Goal: Task Accomplishment & Management: Use online tool/utility

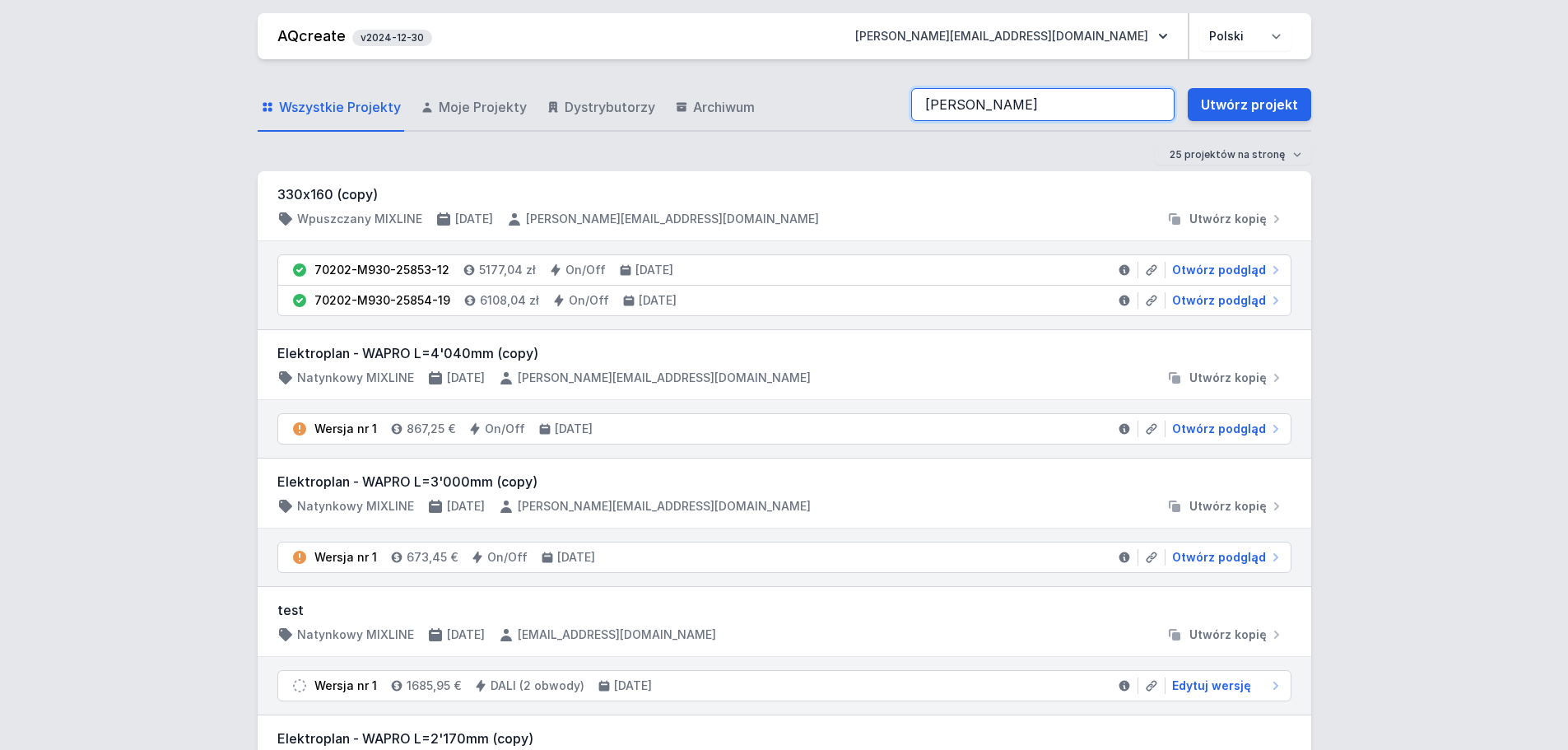
drag, startPoint x: 1026, startPoint y: 112, endPoint x: 794, endPoint y: 82, distance: 233.9
click at [794, 83] on div "Wszystkie Projekty Moje Projekty Dystrybutorzy Archiwum [PERSON_NAME] Utwórz pr…" at bounding box center [784, 105] width 1054 height 53
paste input "deehome"
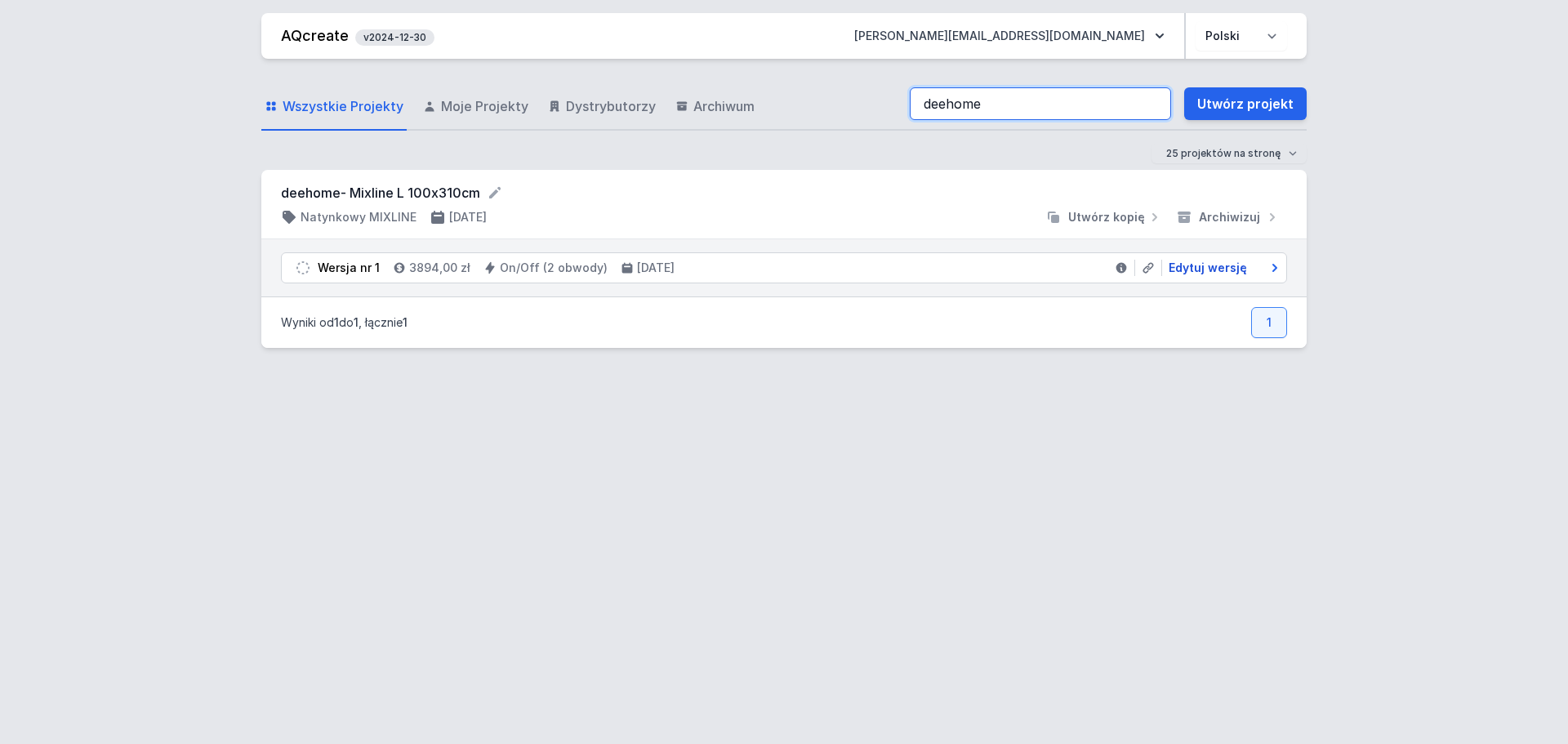
type input "deehome"
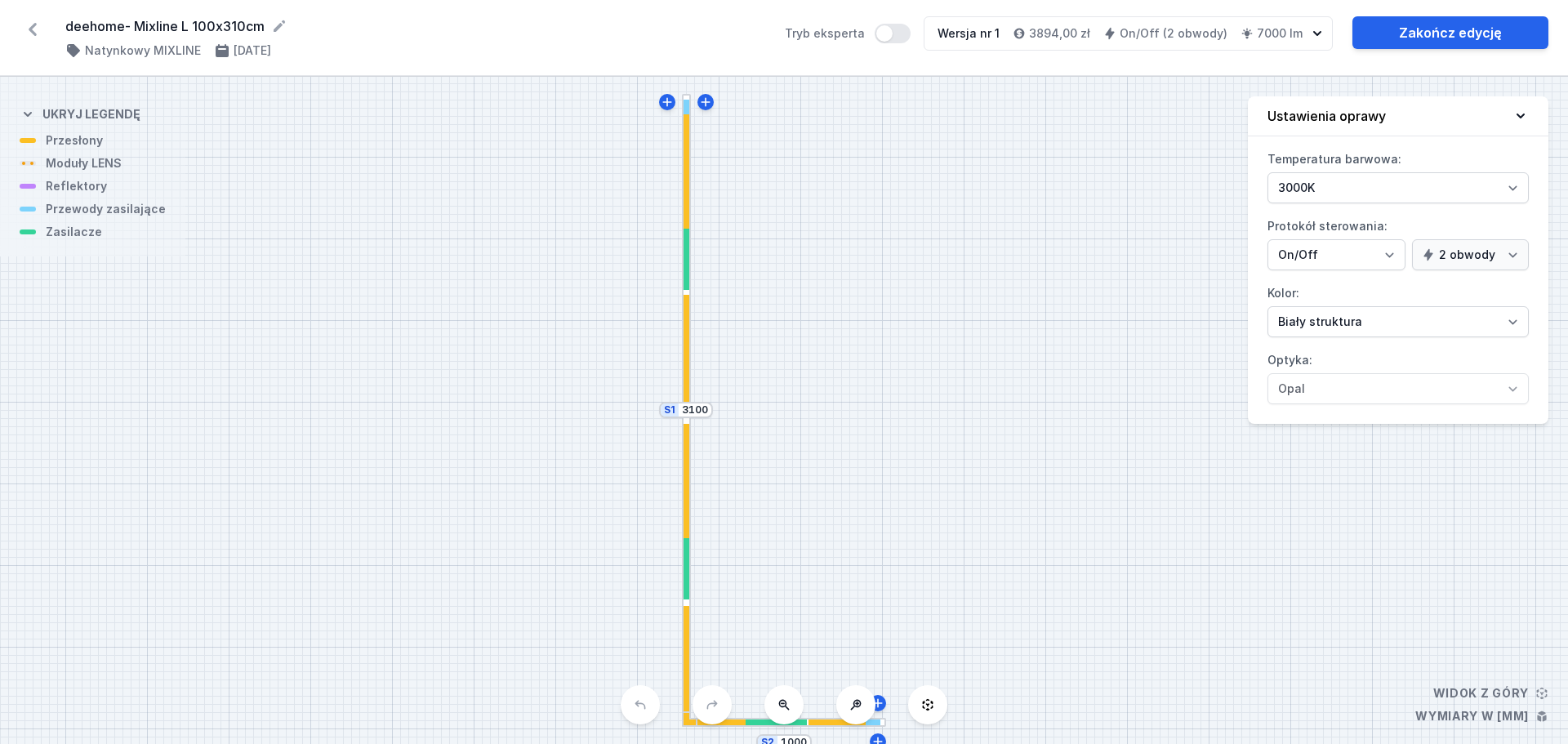
select select "true"
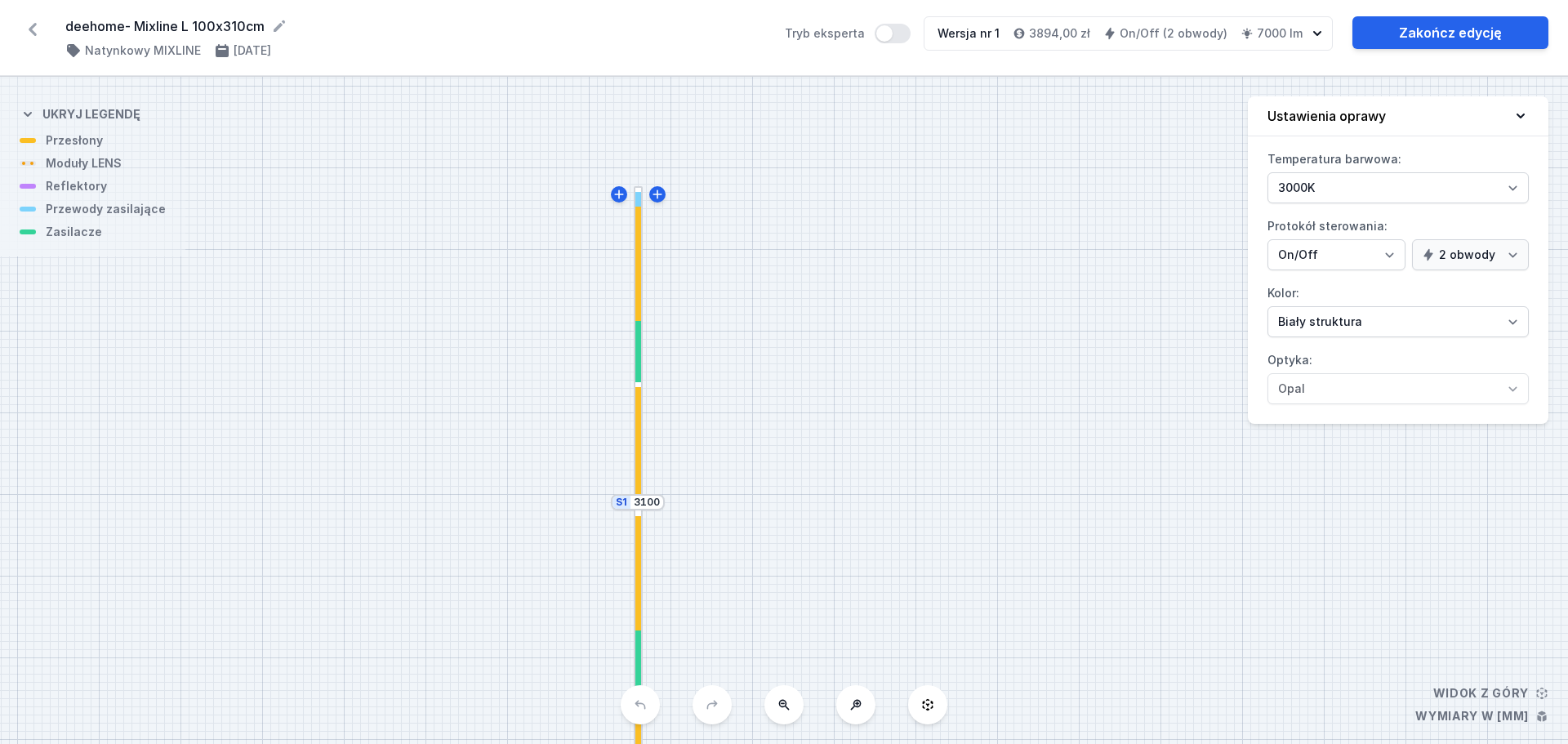
drag, startPoint x: 1142, startPoint y: 188, endPoint x: 1073, endPoint y: 319, distance: 148.1
click at [1073, 319] on div "S2 1000 S1 3100" at bounding box center [784, 410] width 1568 height 668
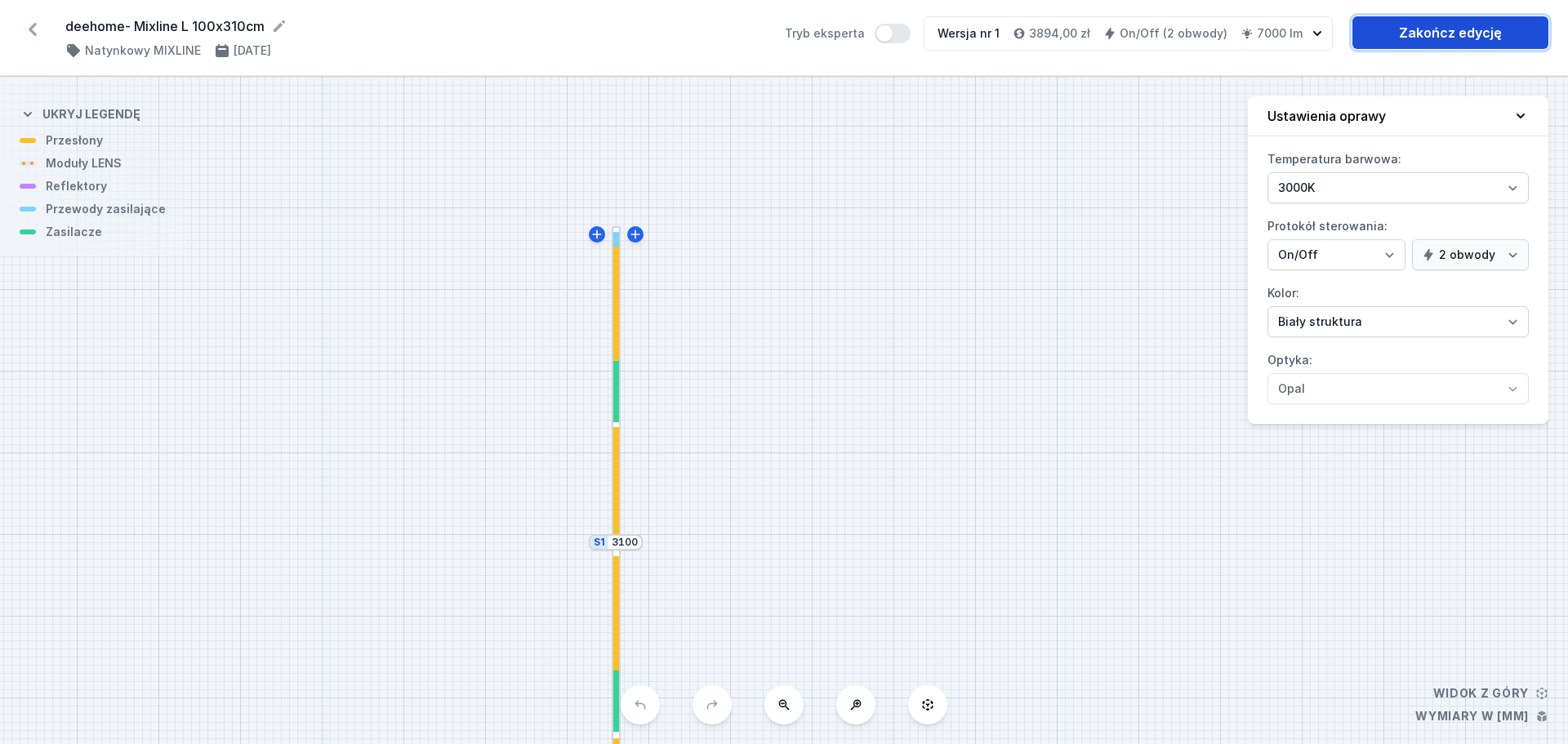
click at [1454, 42] on link "Zakończ edycję" at bounding box center [1451, 33] width 196 height 33
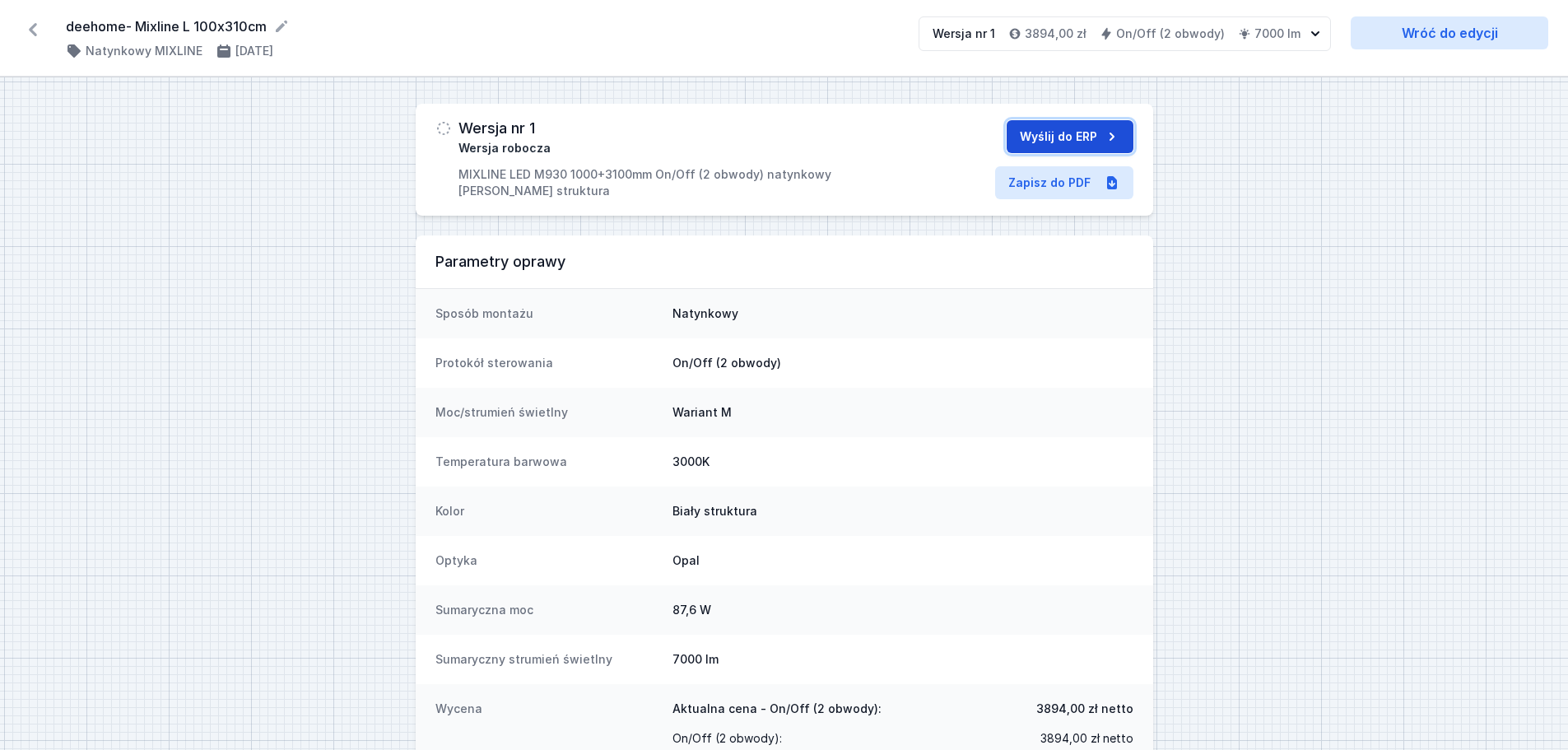
click at [1087, 135] on button "Wyślij do ERP" at bounding box center [1069, 137] width 127 height 33
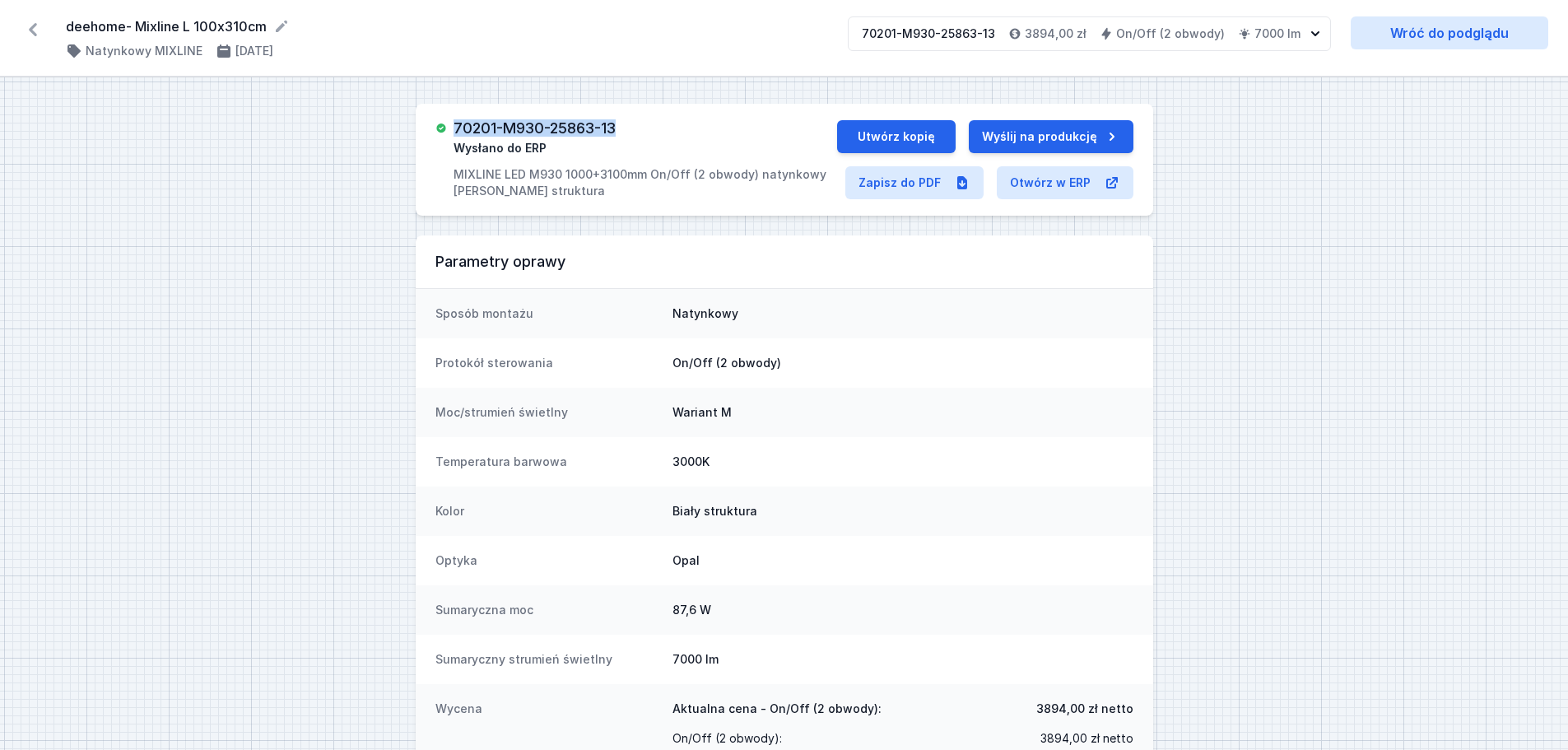
drag, startPoint x: 459, startPoint y: 126, endPoint x: 619, endPoint y: 128, distance: 160.0
click at [616, 128] on h3 "70201-M930-25863-13" at bounding box center [534, 128] width 162 height 17
copy h3 "70201-M930-25863-13"
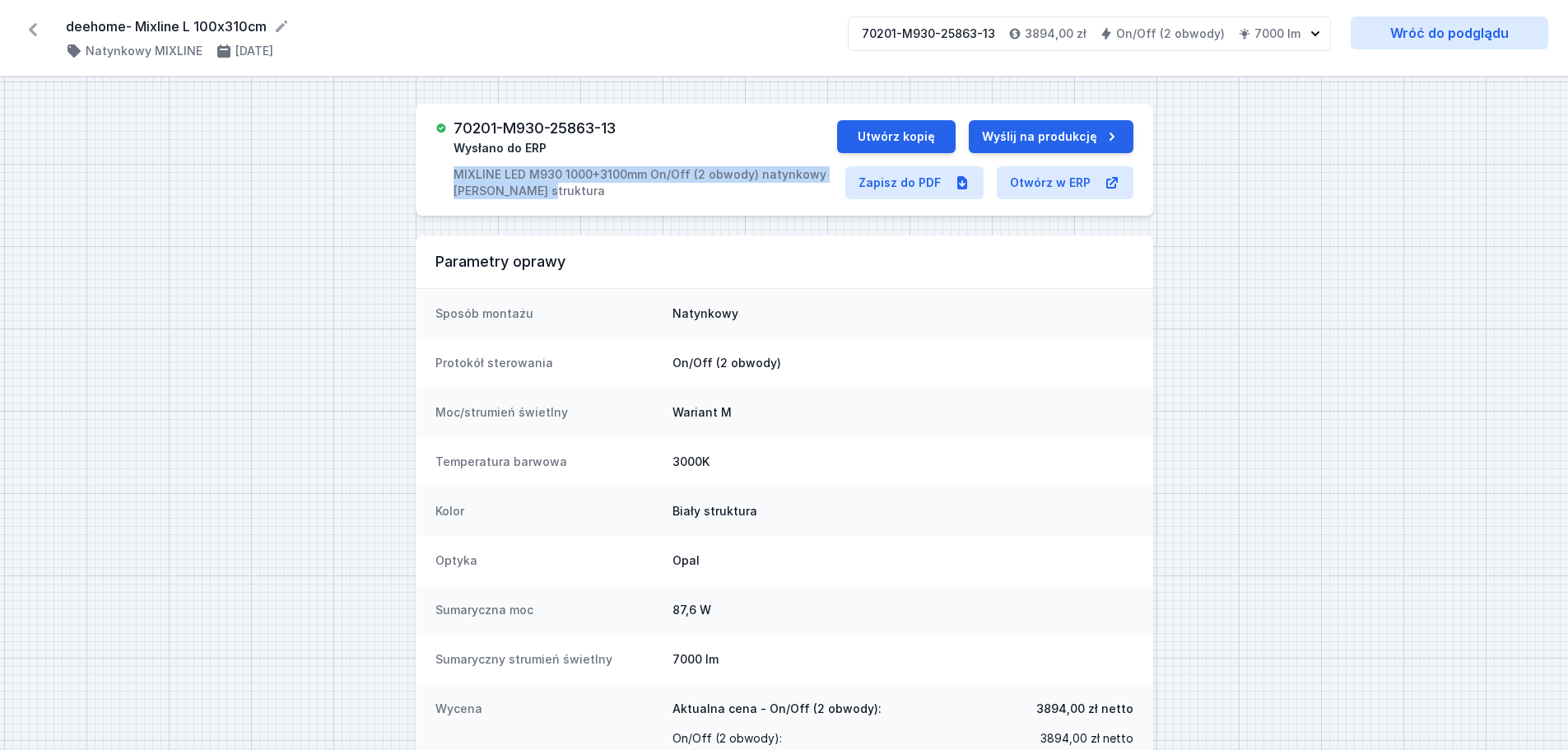
drag, startPoint x: 459, startPoint y: 172, endPoint x: 546, endPoint y: 193, distance: 89.5
click at [546, 193] on p "MIXLINE LED M930 1000+3100mm On/Off (2 obwody) natynkowy [PERSON_NAME] struktura" at bounding box center [644, 183] width 382 height 33
copy p "MIXLINE LED M930 1000+3100mm On/Off (2 obwody) natynkowy [PERSON_NAME] struktura"
click at [881, 180] on link "Zapisz do PDF" at bounding box center [914, 183] width 138 height 33
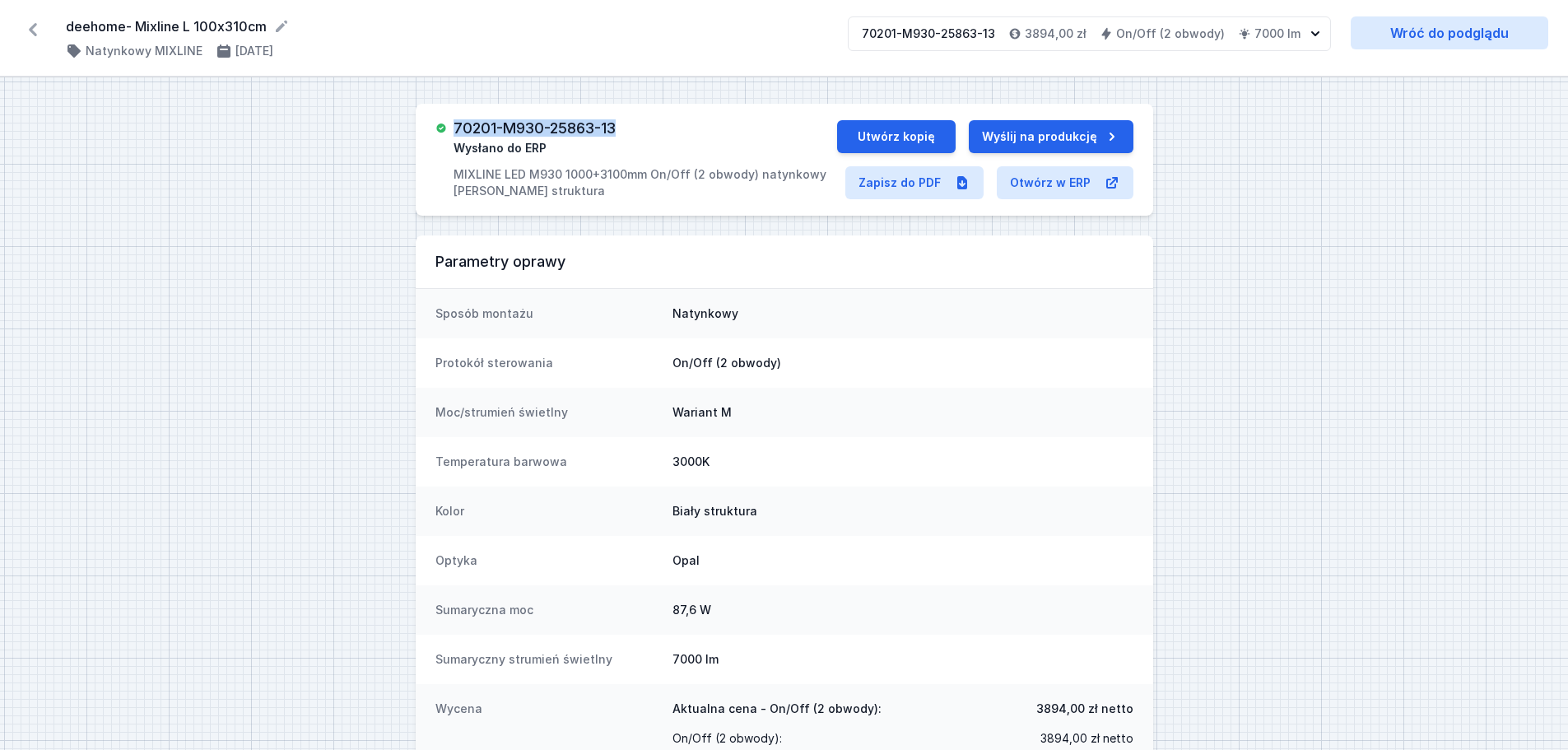
drag, startPoint x: 457, startPoint y: 123, endPoint x: 623, endPoint y: 122, distance: 166.0
click at [623, 122] on div "70201-M930-25863-13 Wysłano do ERP MIXLINE LED M930 1000+3100mm On/Off (2 obwod…" at bounding box center [644, 159] width 382 height 79
copy h3 "70201-M930-25863-13"
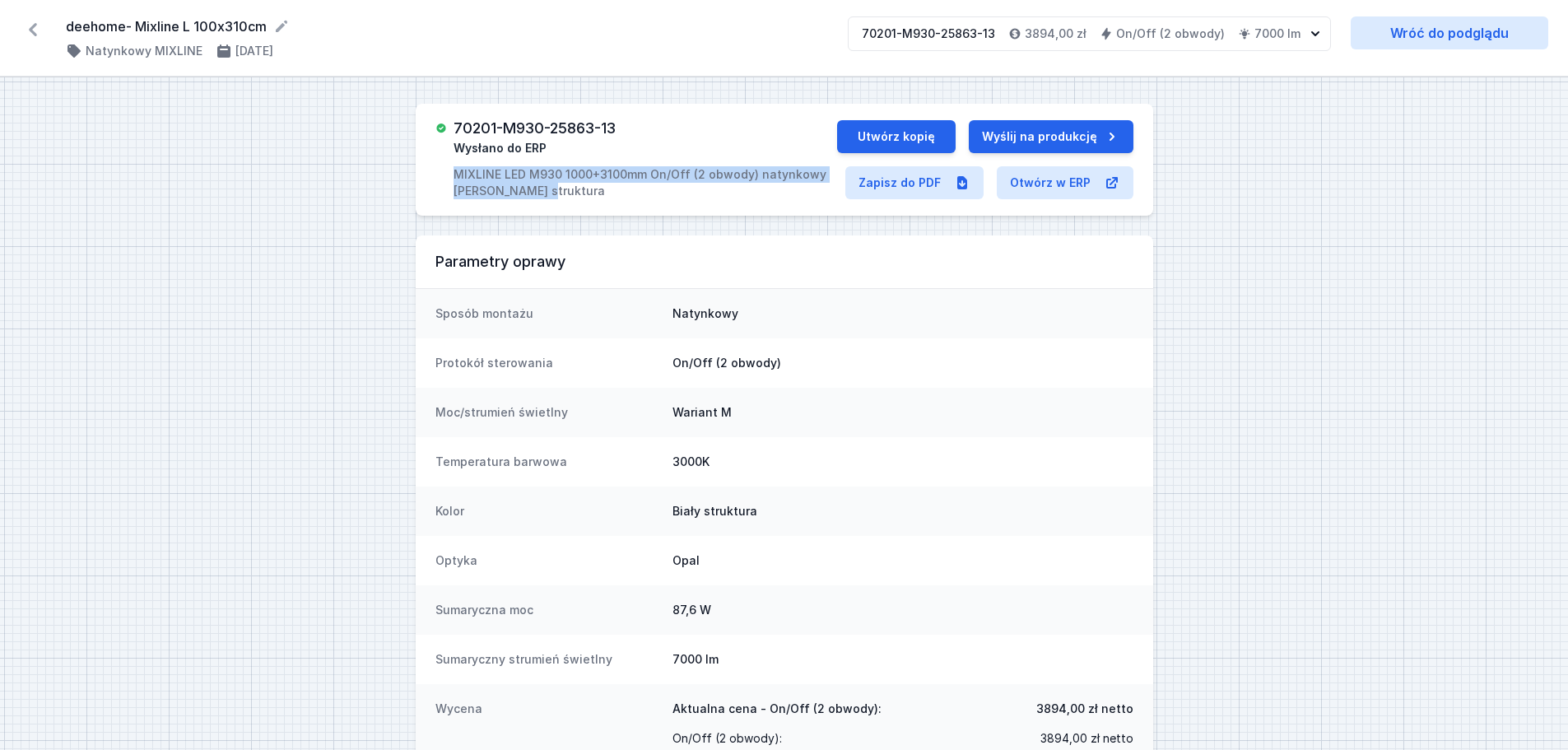
drag, startPoint x: 458, startPoint y: 173, endPoint x: 535, endPoint y: 195, distance: 80.1
click at [535, 195] on p "MIXLINE LED M930 1000+3100mm On/Off (2 obwody) natynkowy [PERSON_NAME] struktura" at bounding box center [644, 183] width 382 height 33
copy p "MIXLINE LED M930 1000+3100mm On/Off (2 obwody) natynkowy [PERSON_NAME] struktura"
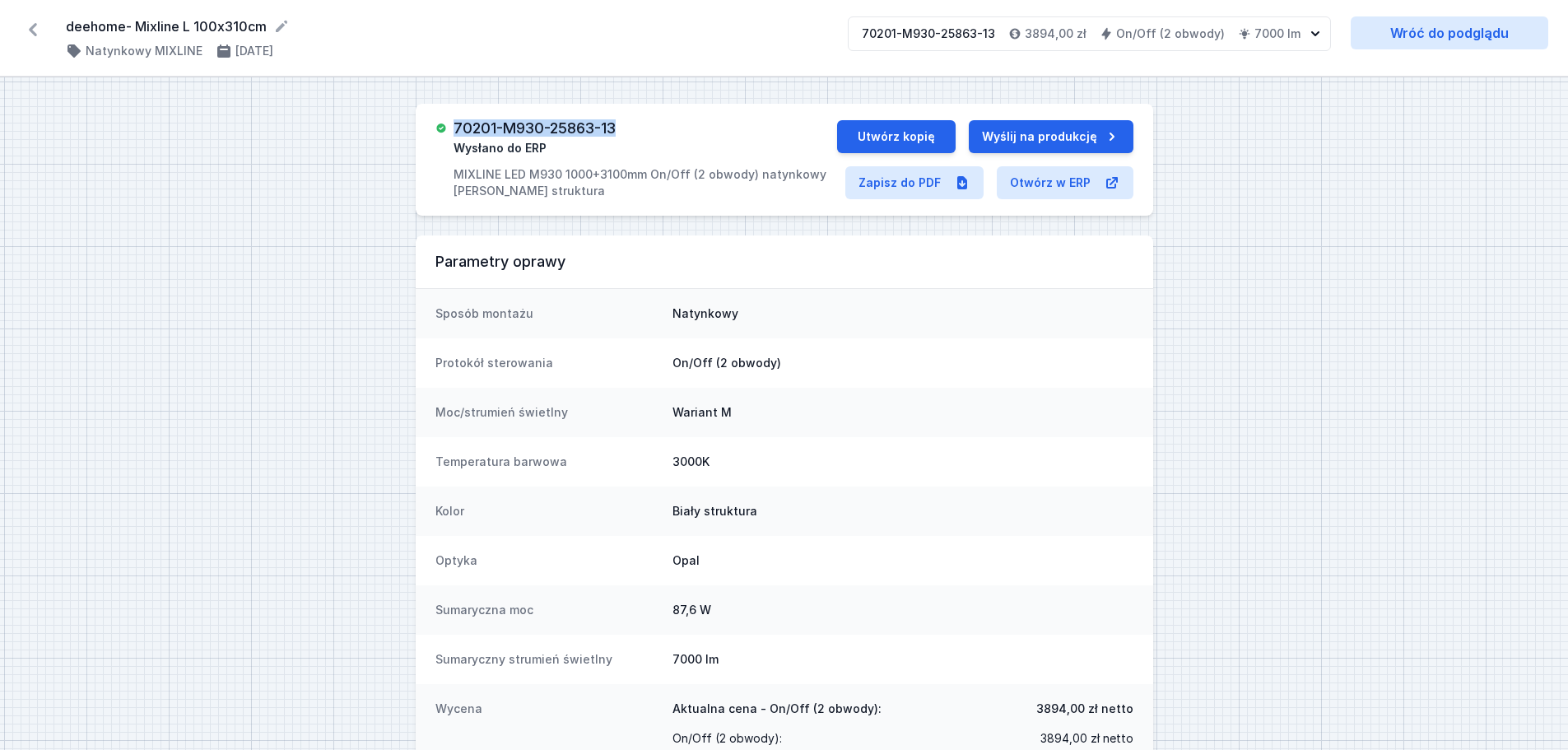
drag, startPoint x: 618, startPoint y: 128, endPoint x: 459, endPoint y: 132, distance: 159.1
click at [459, 132] on h3 "70201-M930-25863-13" at bounding box center [534, 128] width 162 height 17
copy h3 "70201-M930-25863-13"
